Goal: Complete application form

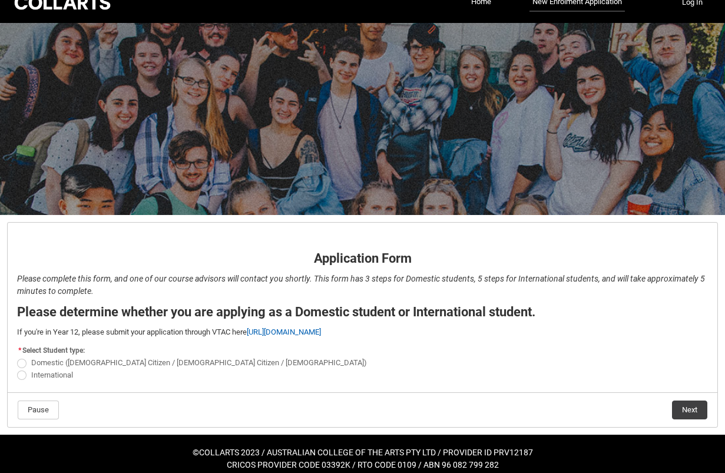
scroll to position [28, 0]
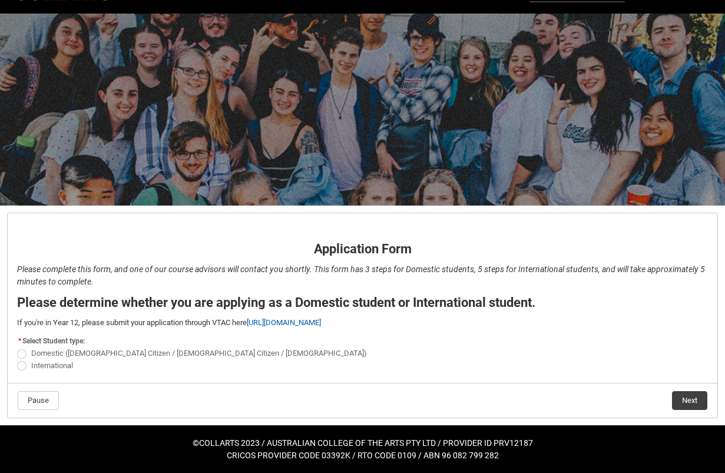
click at [42, 364] on span "International" at bounding box center [52, 365] width 42 height 9
click at [17, 359] on input "International" at bounding box center [16, 359] width 1 height 1
radio input "true"
click at [688, 395] on button "Next" at bounding box center [689, 400] width 35 height 19
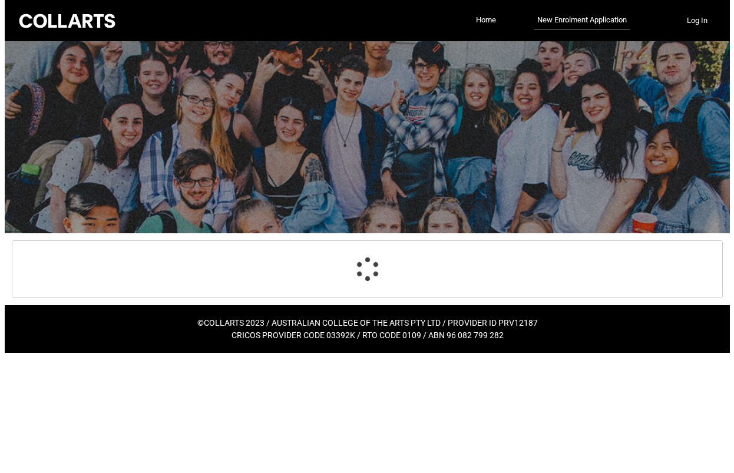
scroll to position [0, 0]
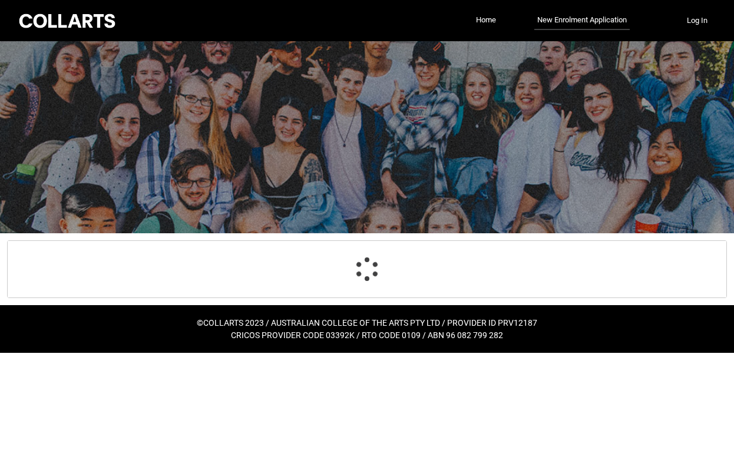
select select "choice_No"
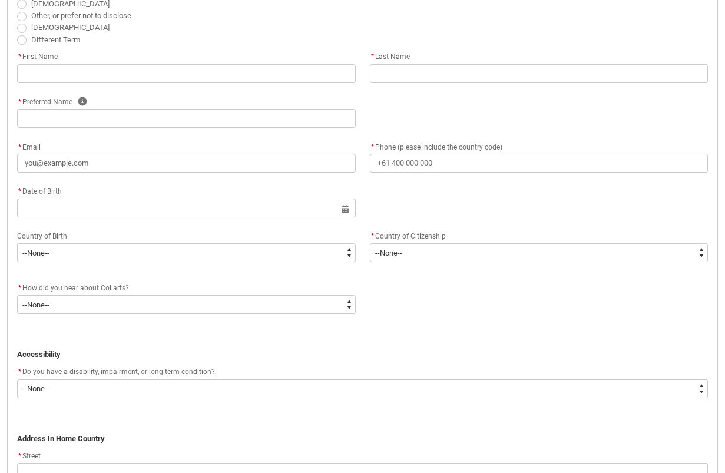
scroll to position [477, 0]
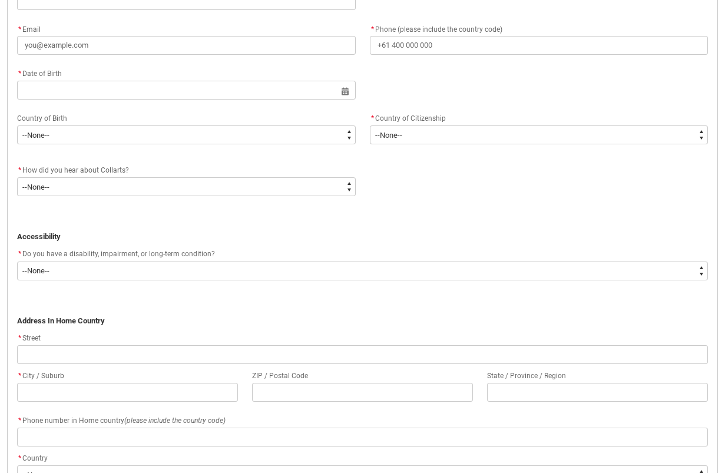
click at [156, 176] on div "* How did you hear about Collarts?" at bounding box center [186, 170] width 339 height 14
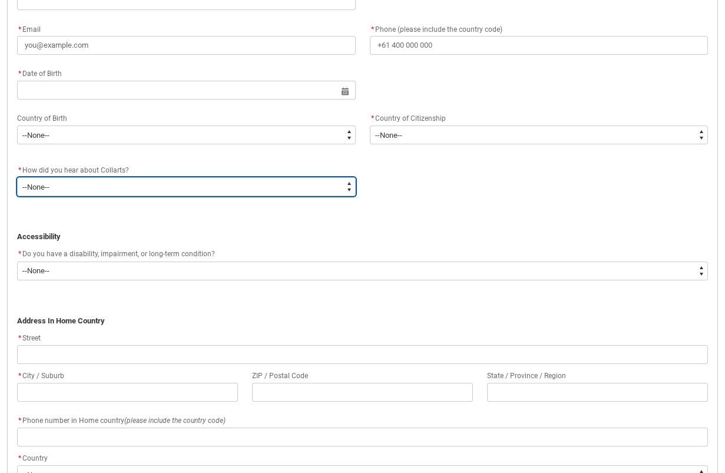
click at [161, 184] on select "--None-- Advertising - Facebook Advertising - Google Advertising - Instagram Ad…" at bounding box center [186, 186] width 339 height 19
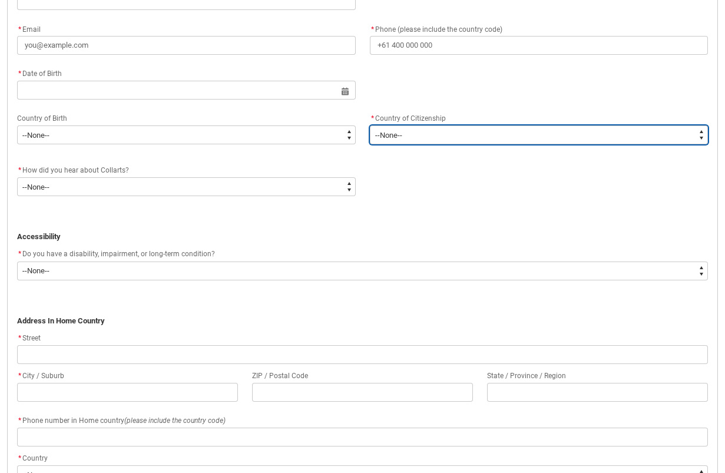
click at [438, 138] on select "--[GEOGRAPHIC_DATA]-- [GEOGRAPHIC_DATA] [GEOGRAPHIC_DATA] [GEOGRAPHIC_DATA] [GE…" at bounding box center [539, 135] width 339 height 19
click at [437, 138] on select "--[GEOGRAPHIC_DATA]-- [GEOGRAPHIC_DATA] [GEOGRAPHIC_DATA] [GEOGRAPHIC_DATA] [GE…" at bounding box center [539, 135] width 339 height 19
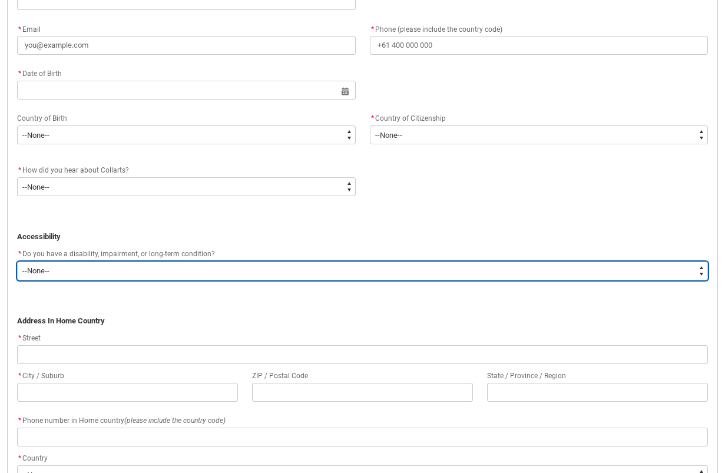
click at [239, 262] on select "--None-- Yes No" at bounding box center [362, 271] width 691 height 19
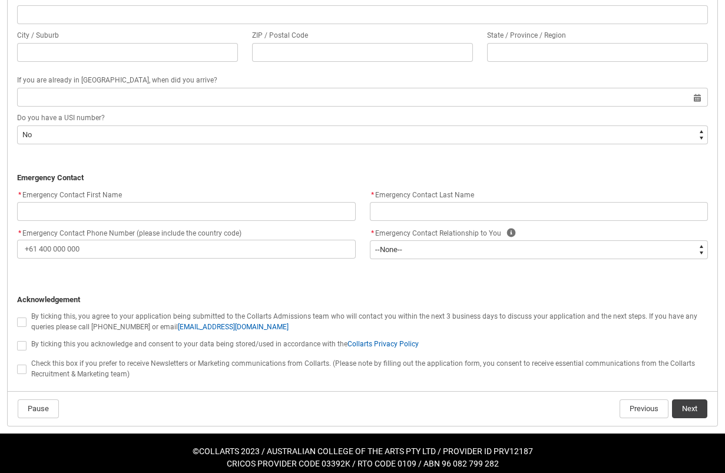
scroll to position [1022, 0]
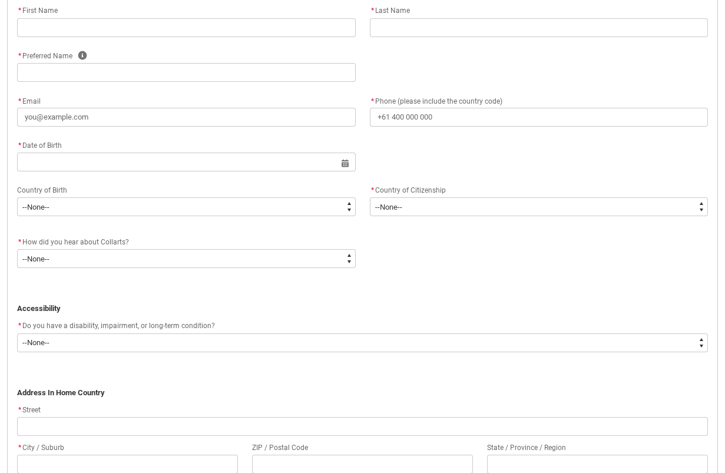
drag, startPoint x: 328, startPoint y: 299, endPoint x: 318, endPoint y: 178, distance: 121.9
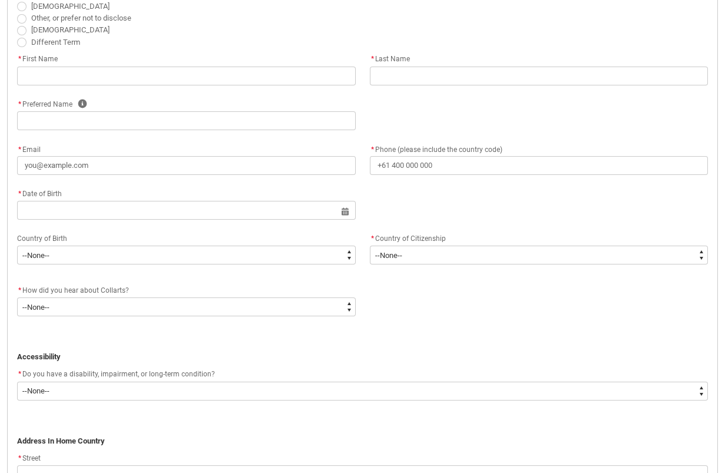
scroll to position [279, 0]
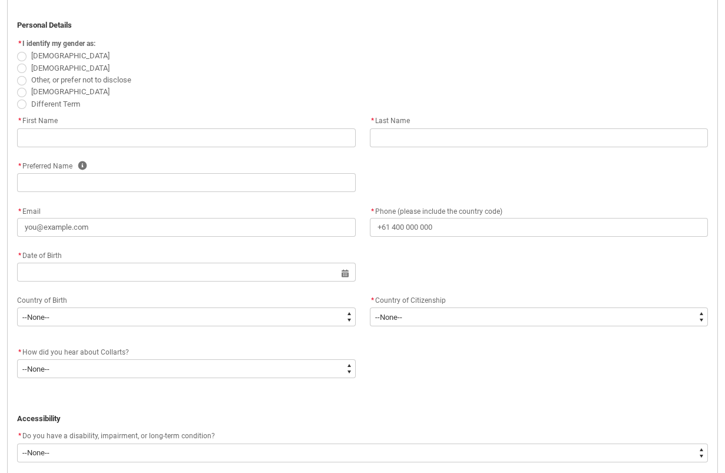
drag, startPoint x: 386, startPoint y: 312, endPoint x: 367, endPoint y: 240, distance: 73.9
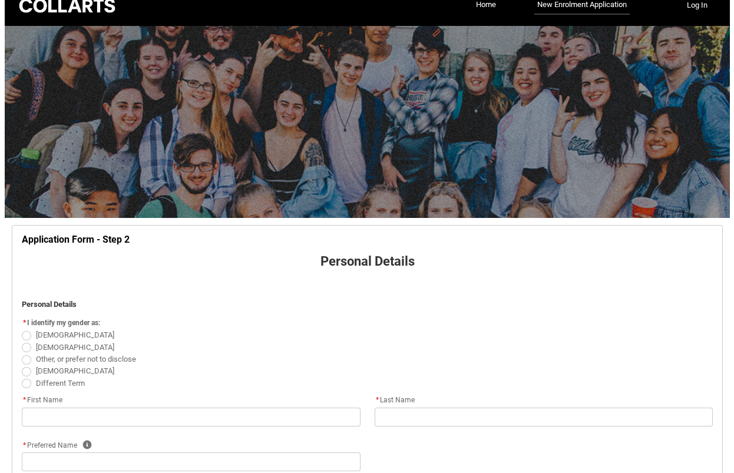
scroll to position [0, 0]
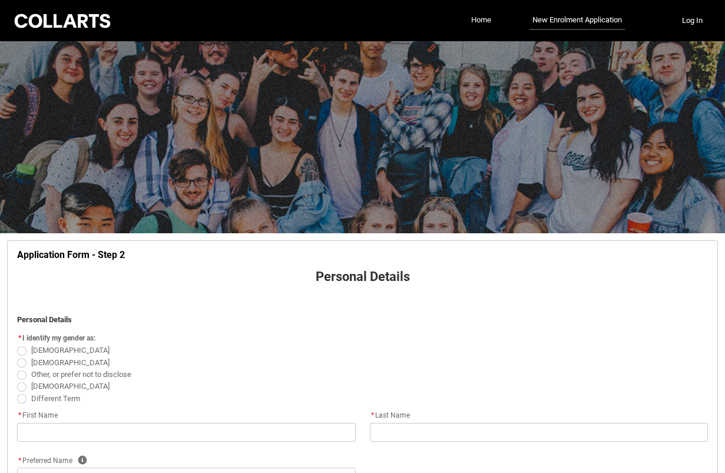
click at [475, 19] on link "Home" at bounding box center [481, 20] width 26 height 18
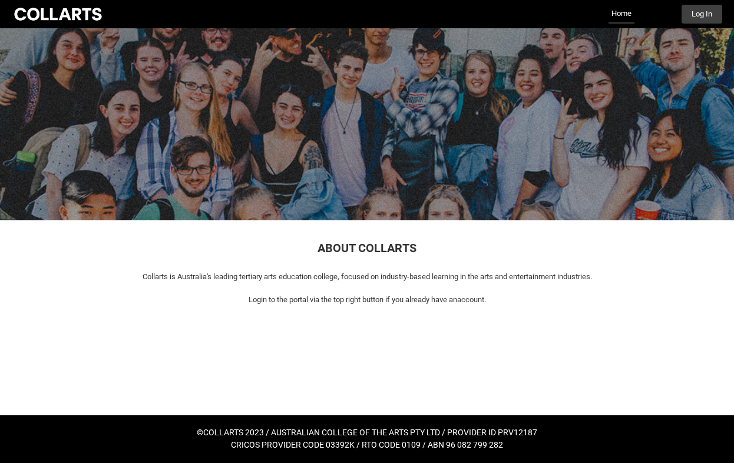
drag, startPoint x: 84, startPoint y: 27, endPoint x: 89, endPoint y: 14, distance: 14.3
click at [84, 27] on div "Collarts Education Community Home More Log In" at bounding box center [367, 14] width 711 height 28
click at [89, 13] on div at bounding box center [58, 14] width 93 height 16
click at [80, 15] on div at bounding box center [58, 14] width 93 height 16
click at [80, 16] on div at bounding box center [58, 14] width 93 height 16
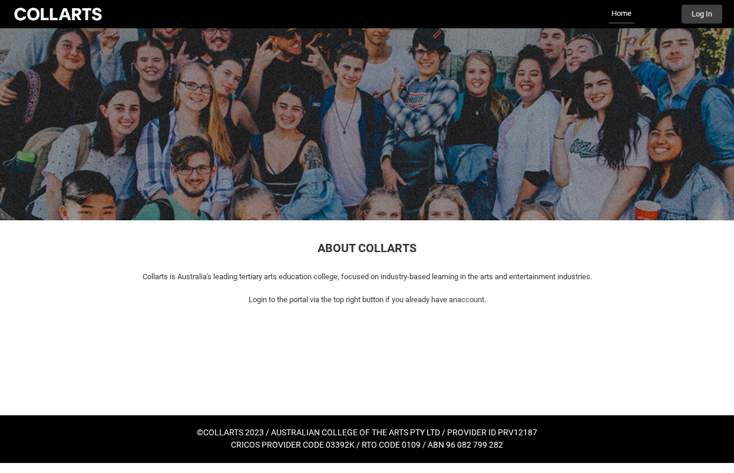
click at [61, 14] on div at bounding box center [58, 14] width 93 height 16
click at [58, 12] on div at bounding box center [58, 14] width 93 height 16
click at [625, 14] on link "Home" at bounding box center [622, 14] width 26 height 19
click at [624, 14] on link "Home" at bounding box center [622, 14] width 26 height 19
click at [715, 15] on button "Log In" at bounding box center [702, 14] width 41 height 19
